Goal: Find specific page/section: Find specific page/section

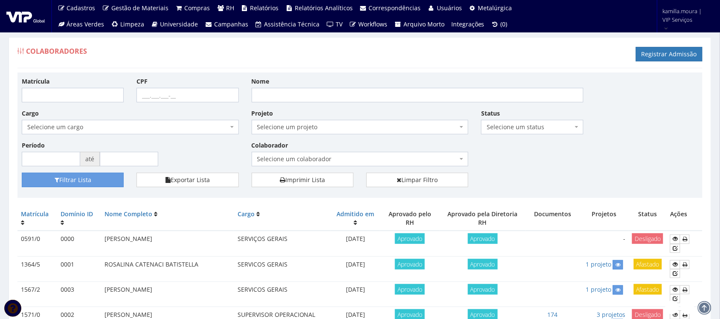
click at [334, 157] on span "Selecione um colaborador" at bounding box center [357, 159] width 201 height 9
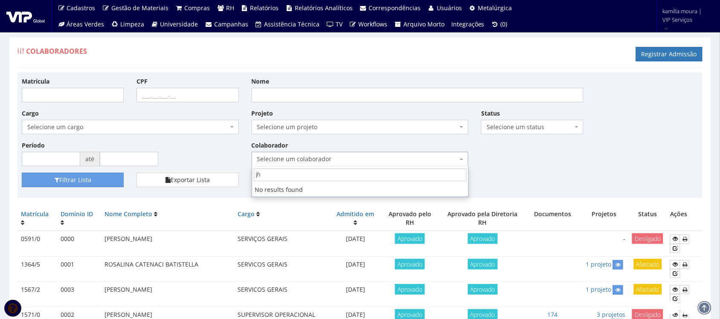
type input "j"
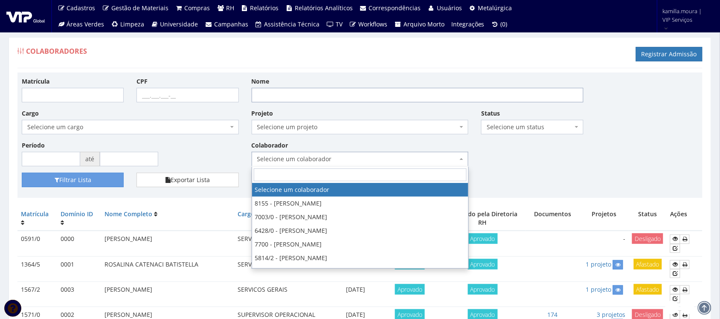
click at [379, 94] on input "Nome" at bounding box center [418, 95] width 332 height 15
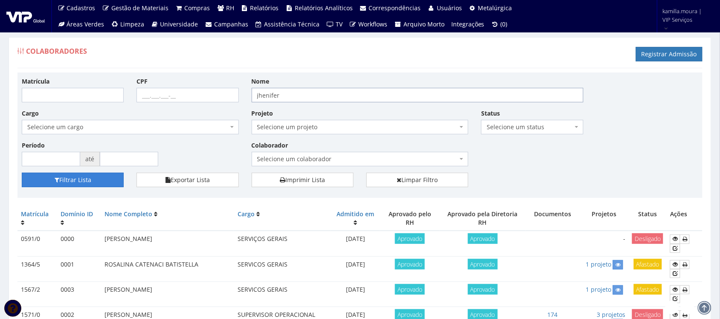
type input "jhenifer"
click at [106, 178] on button "Filtrar Lista" at bounding box center [73, 180] width 102 height 15
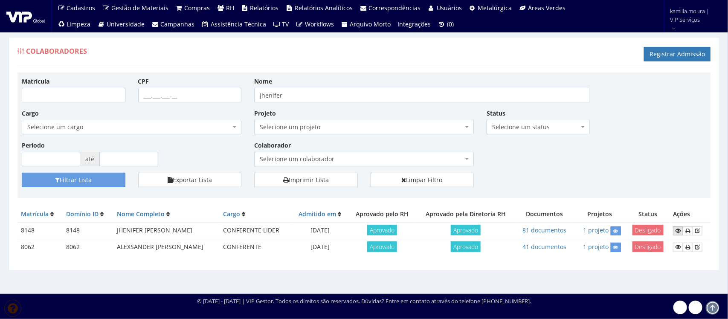
click at [673, 232] on link at bounding box center [678, 231] width 10 height 9
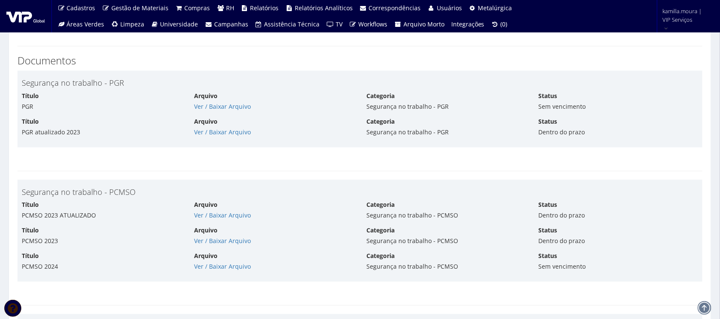
scroll to position [1386, 0]
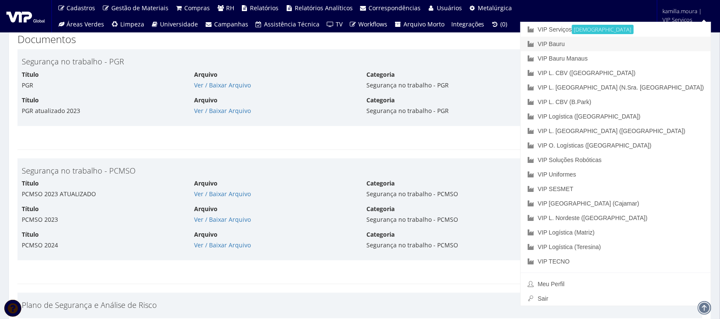
click at [634, 45] on link "VIP Bauru" at bounding box center [616, 44] width 190 height 15
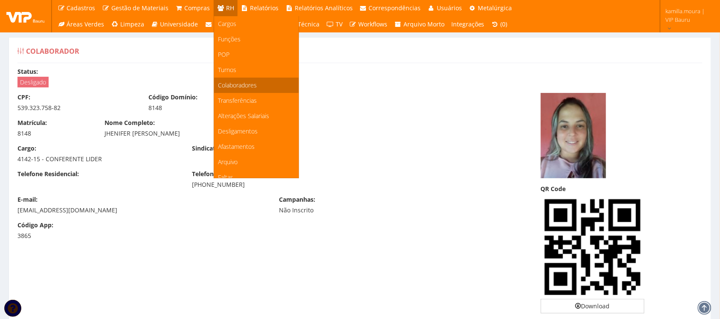
click at [236, 84] on span "Colaboradores" at bounding box center [237, 85] width 39 height 8
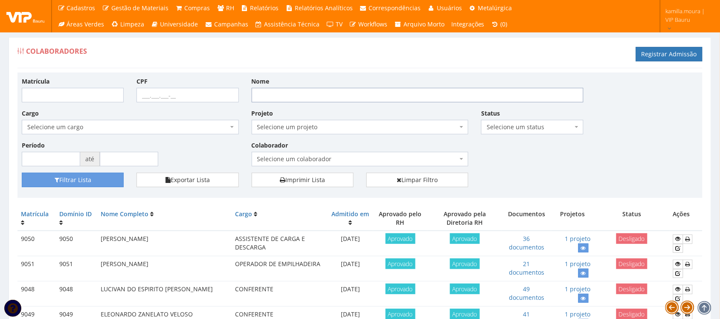
click at [323, 93] on input "Nome" at bounding box center [418, 95] width 332 height 15
type input "LUIZ"
click at [22, 173] on button "Filtrar Lista" at bounding box center [73, 180] width 102 height 15
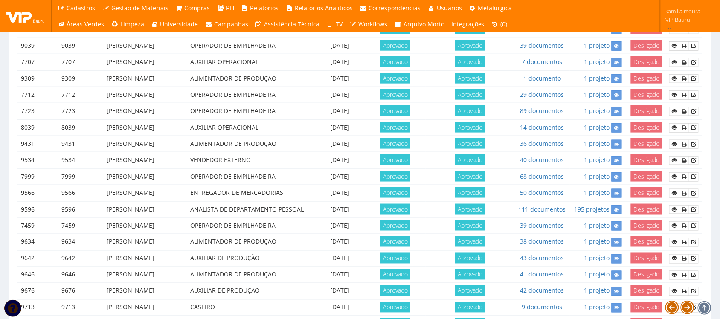
scroll to position [267, 0]
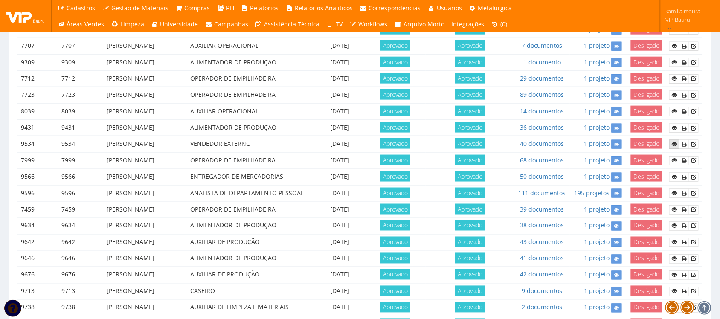
click at [671, 149] on link at bounding box center [674, 144] width 10 height 9
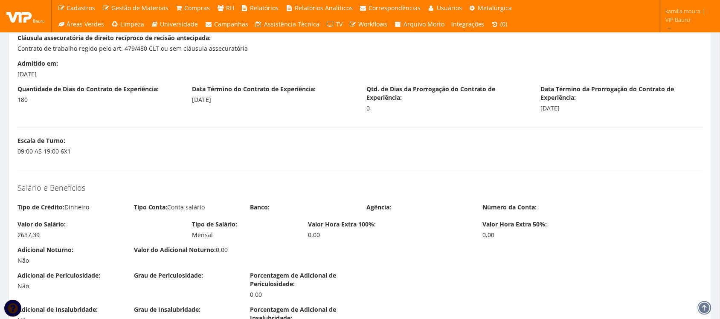
scroll to position [853, 0]
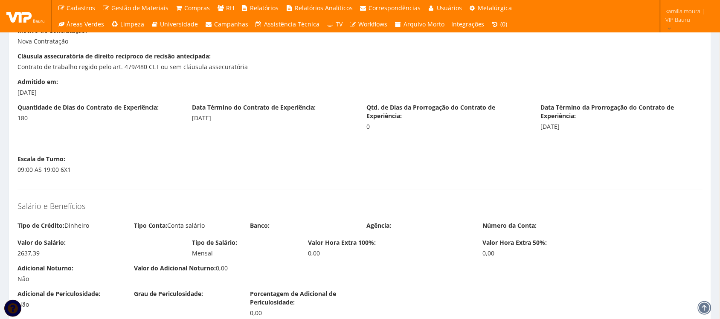
drag, startPoint x: 58, startPoint y: 96, endPoint x: 16, endPoint y: 98, distance: 42.7
click at [16, 98] on div "Admitido em: [DATE]" at bounding box center [360, 91] width 698 height 26
copy div "[DATE]"
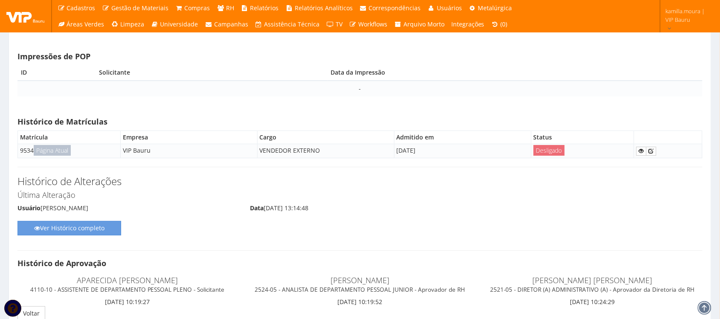
scroll to position [4684, 0]
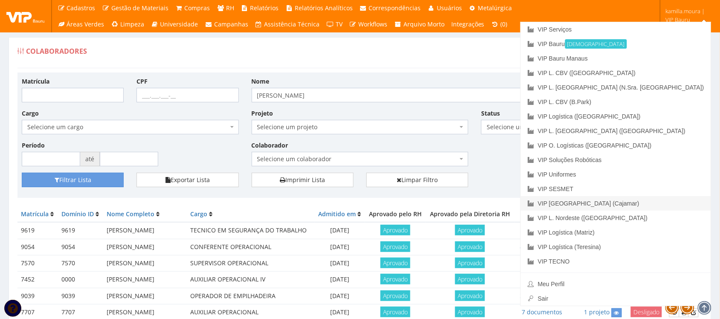
click at [660, 205] on link "VIP [GEOGRAPHIC_DATA] (Cajamar)" at bounding box center [616, 203] width 190 height 15
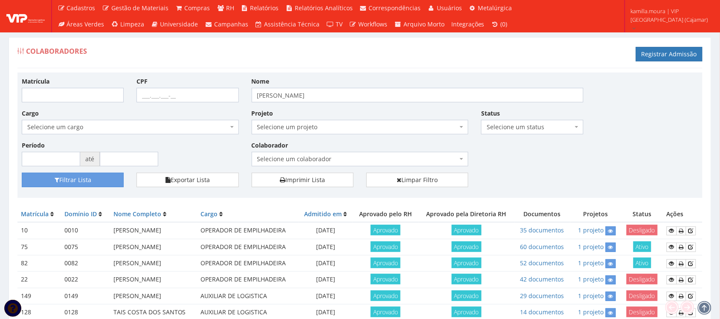
scroll to position [47, 0]
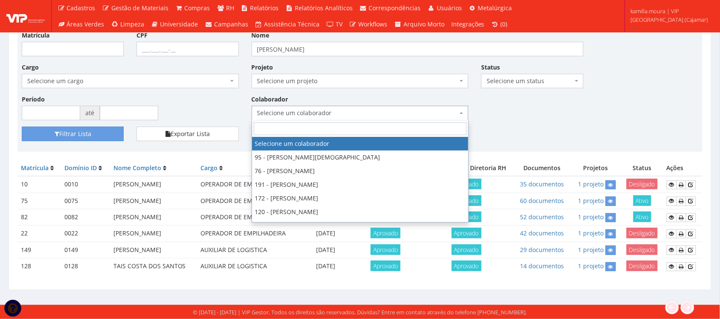
click at [309, 111] on span "Selecione um colaborador" at bounding box center [357, 113] width 201 height 9
type input "we"
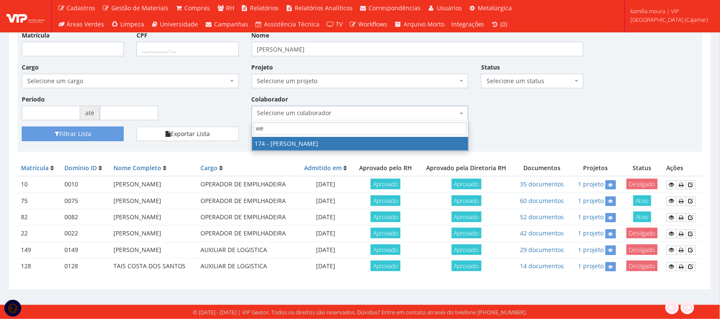
select select "4063"
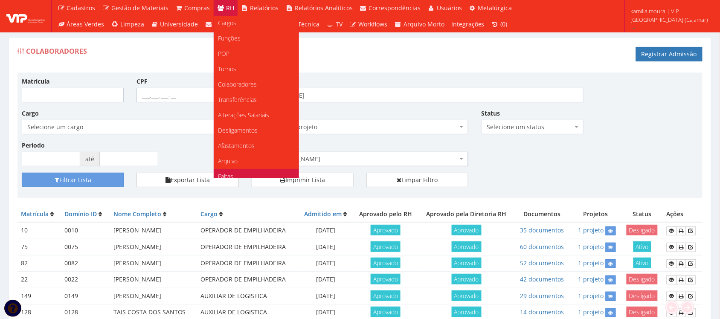
scroll to position [0, 0]
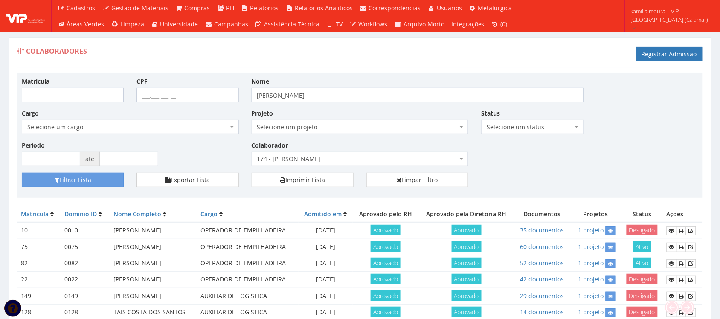
drag, startPoint x: 306, startPoint y: 90, endPoint x: 198, endPoint y: 84, distance: 108.5
click at [198, 84] on div "Matrícula CPF Nome LUIZ Cargo Selecione um cargo G1046 D0029 - 4110-05 - AGENTE…" at bounding box center [359, 125] width 689 height 96
click at [107, 178] on button "Filtrar Lista" at bounding box center [73, 180] width 102 height 15
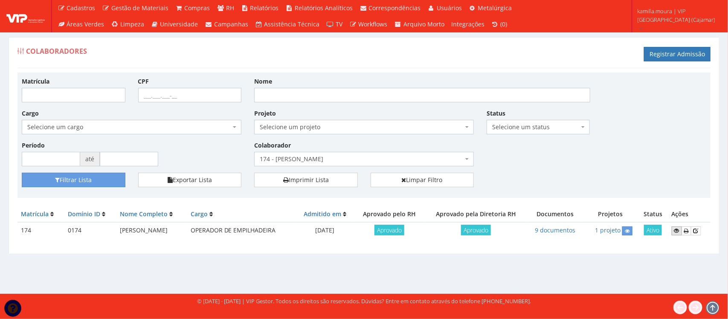
click at [675, 231] on icon at bounding box center [676, 231] width 5 height 6
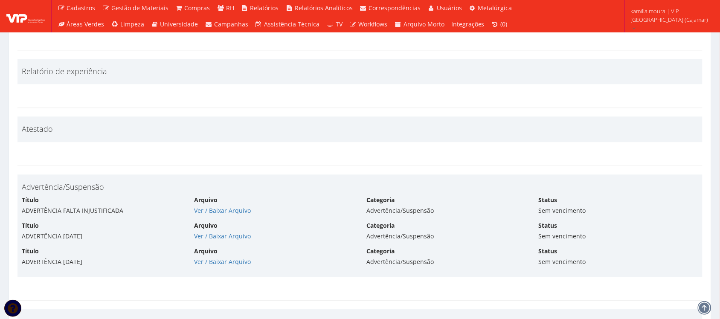
scroll to position [2506, 0]
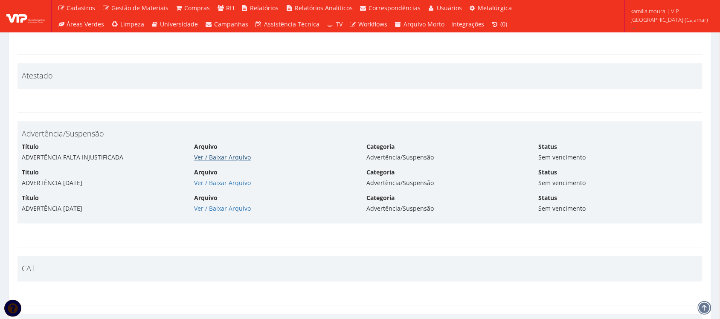
click at [242, 160] on link "Ver / Baixar Arquivo" at bounding box center [222, 157] width 57 height 8
click at [210, 186] on link "Ver / Baixar Arquivo" at bounding box center [222, 183] width 57 height 8
click at [220, 159] on link "Ver / Baixar Arquivo" at bounding box center [222, 157] width 57 height 8
click at [210, 186] on link "Ver / Baixar Arquivo" at bounding box center [222, 183] width 57 height 8
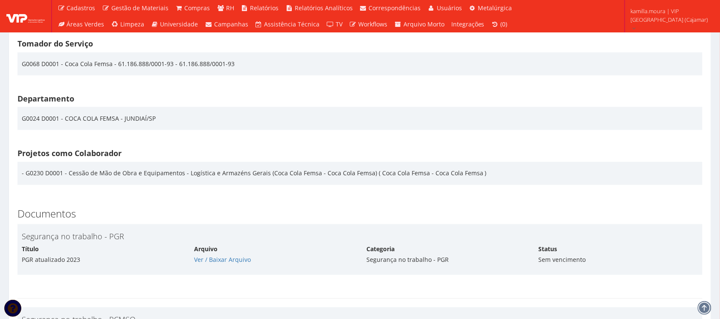
scroll to position [1333, 0]
